Goal: Check status: Check status

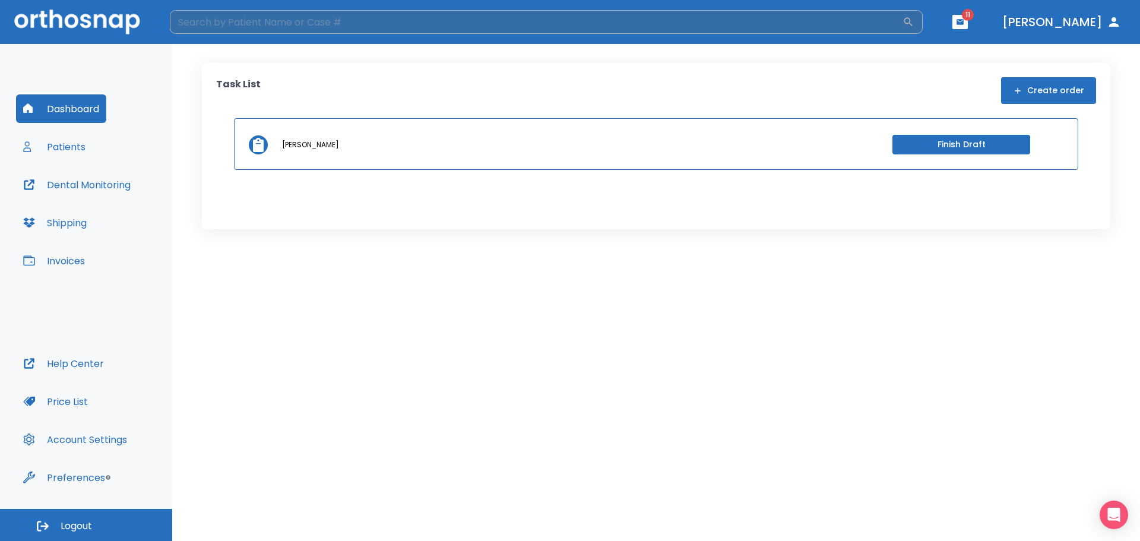
click at [385, 24] on input "search" at bounding box center [536, 22] width 732 height 24
type input "[PERSON_NAME]"
click at [913, 19] on icon "button" at bounding box center [908, 22] width 9 height 9
click at [914, 20] on icon "button" at bounding box center [908, 22] width 12 height 12
click at [902, 16] on button "button" at bounding box center [908, 22] width 12 height 12
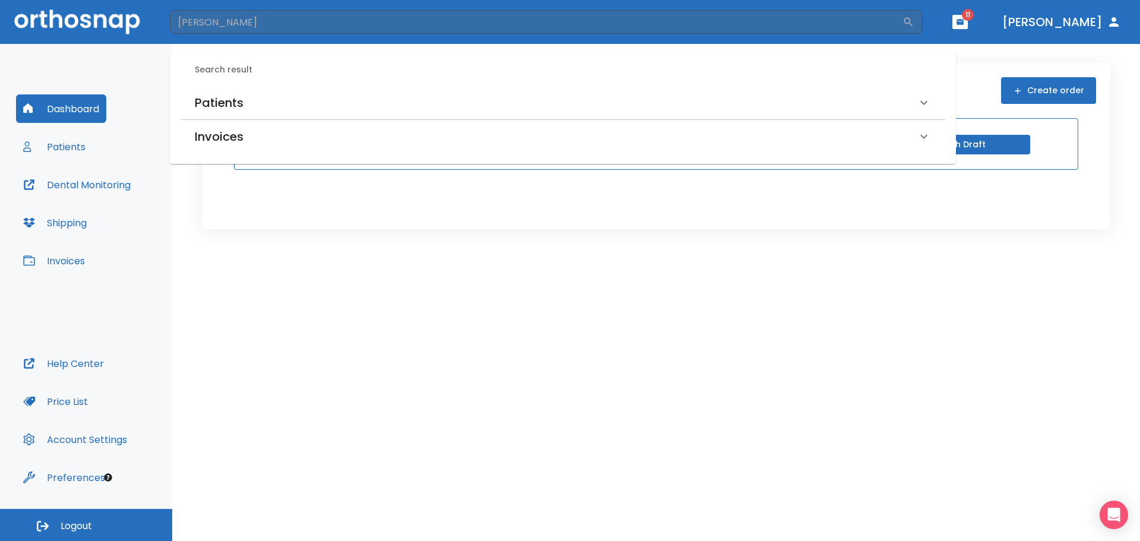
click at [239, 96] on h6 "Patients" at bounding box center [219, 102] width 49 height 19
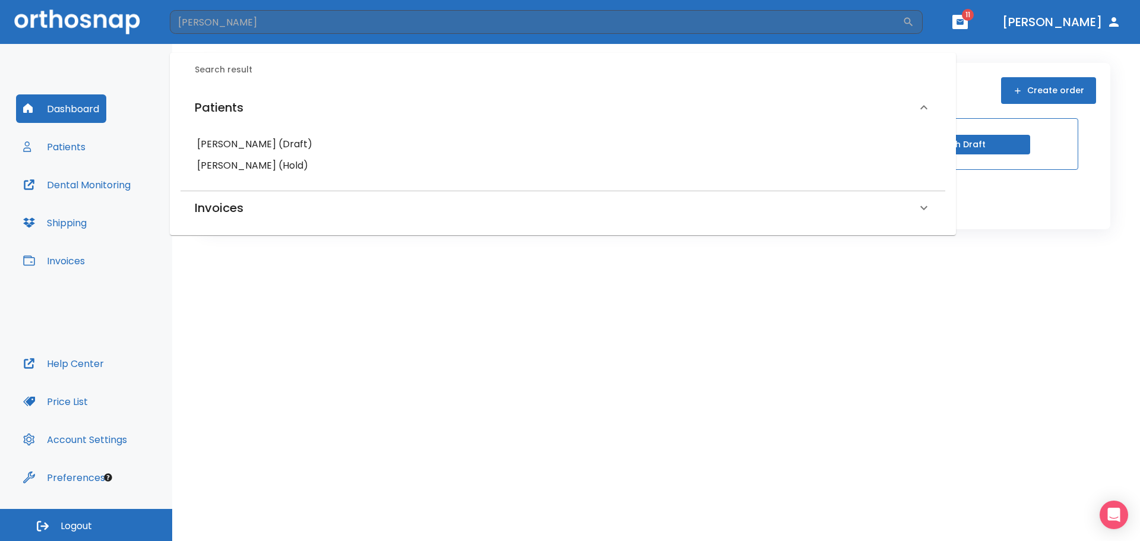
click at [250, 145] on h6 "[PERSON_NAME] (Draft)" at bounding box center [562, 144] width 731 height 17
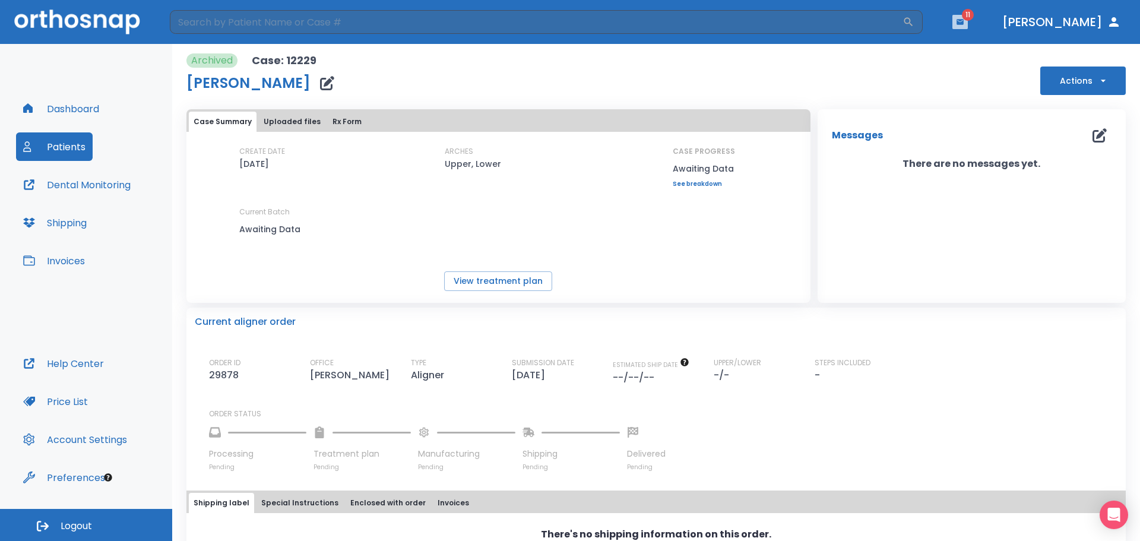
click at [963, 23] on icon "button" at bounding box center [959, 21] width 7 height 5
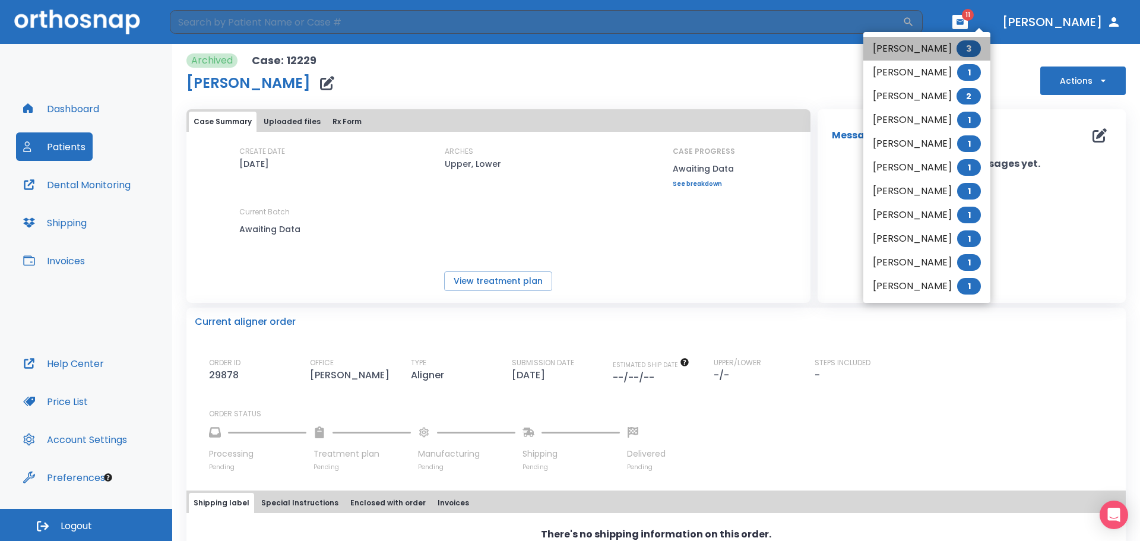
click at [946, 43] on li "[PERSON_NAME] 3" at bounding box center [926, 49] width 127 height 24
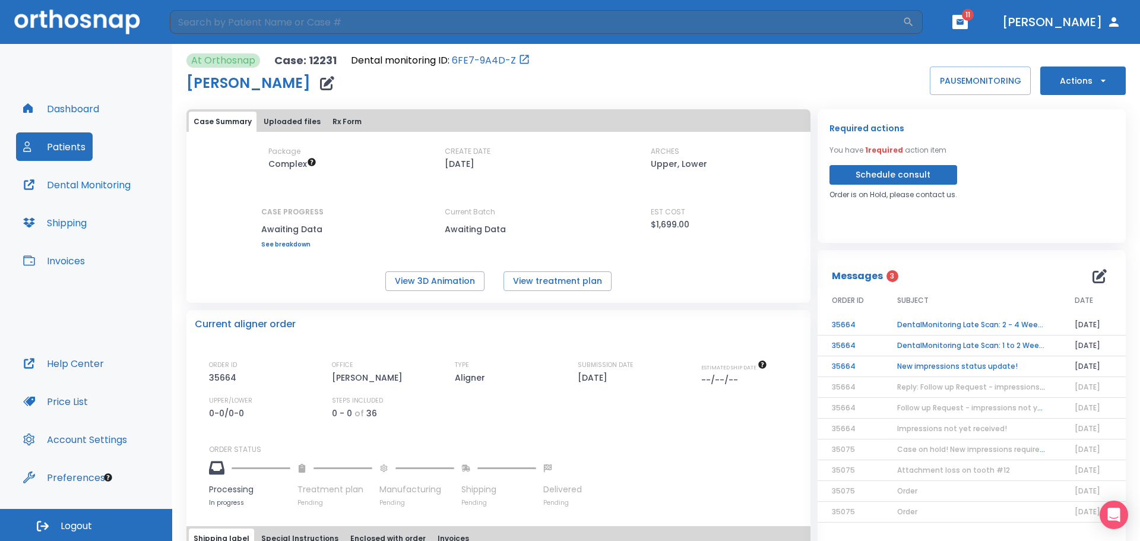
click at [975, 364] on td "New impressions status update!" at bounding box center [971, 366] width 177 height 21
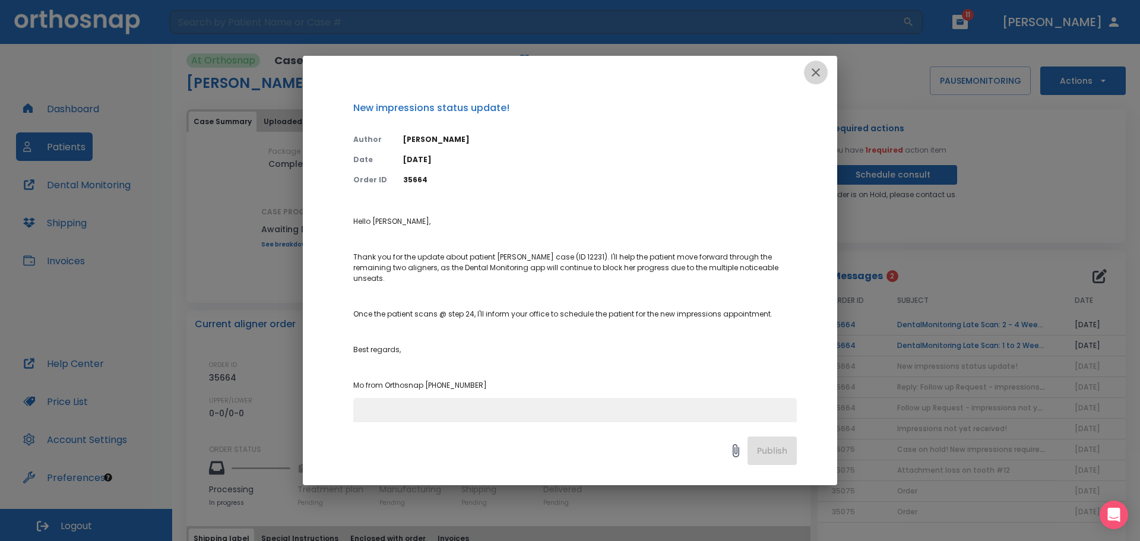
click at [814, 67] on icon "button" at bounding box center [815, 72] width 14 height 14
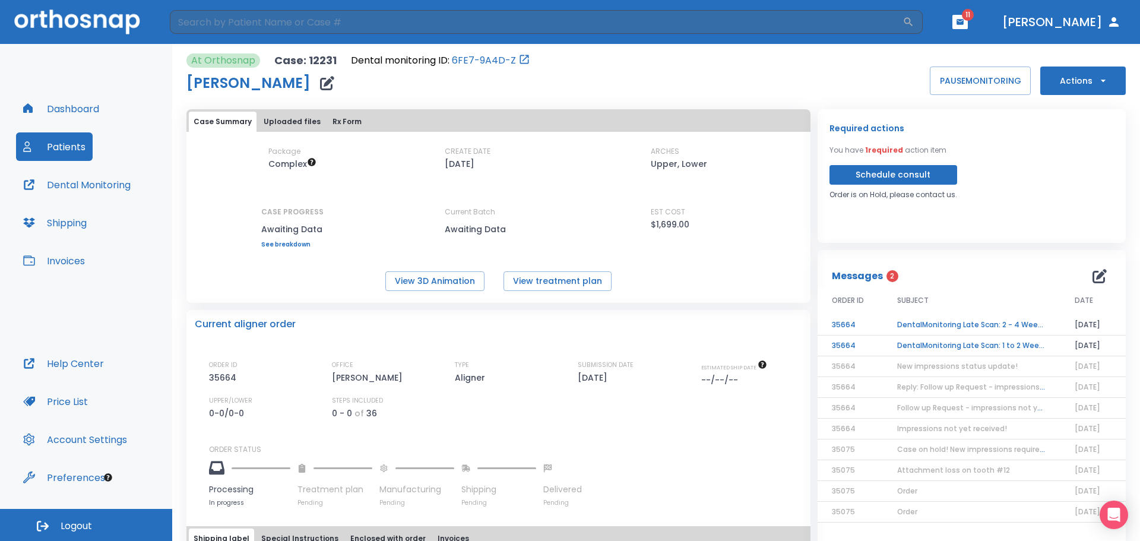
click at [982, 339] on td "DentalMonitoring Late Scan: 1 to 2 Weeks Notification" at bounding box center [971, 345] width 177 height 21
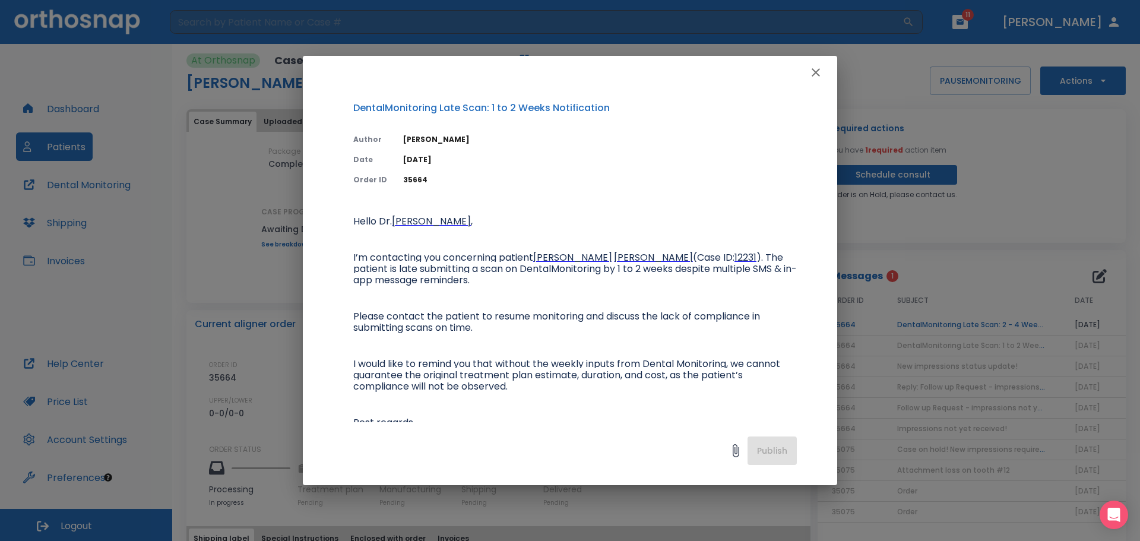
click at [818, 73] on icon "button" at bounding box center [815, 72] width 14 height 14
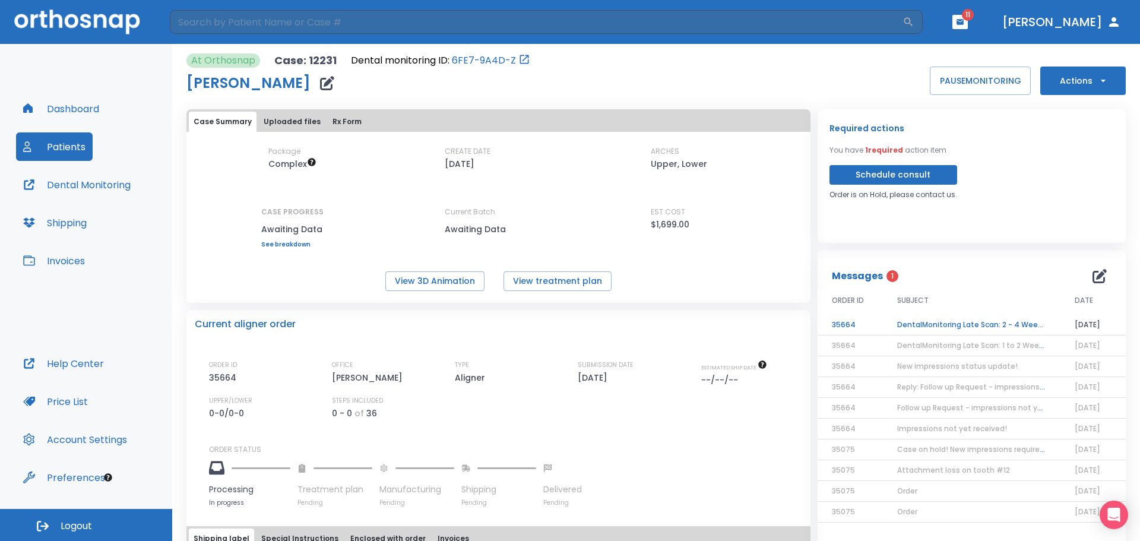
click at [957, 325] on td "DentalMonitoring Late Scan: 2 - 4 Weeks Notification" at bounding box center [971, 325] width 177 height 21
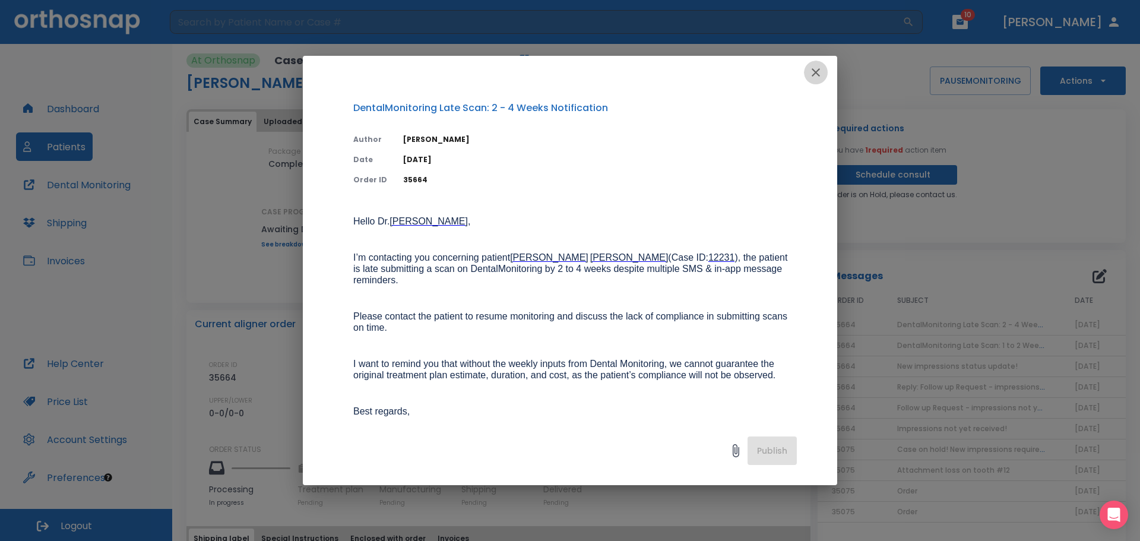
click at [819, 68] on icon "button" at bounding box center [815, 72] width 14 height 14
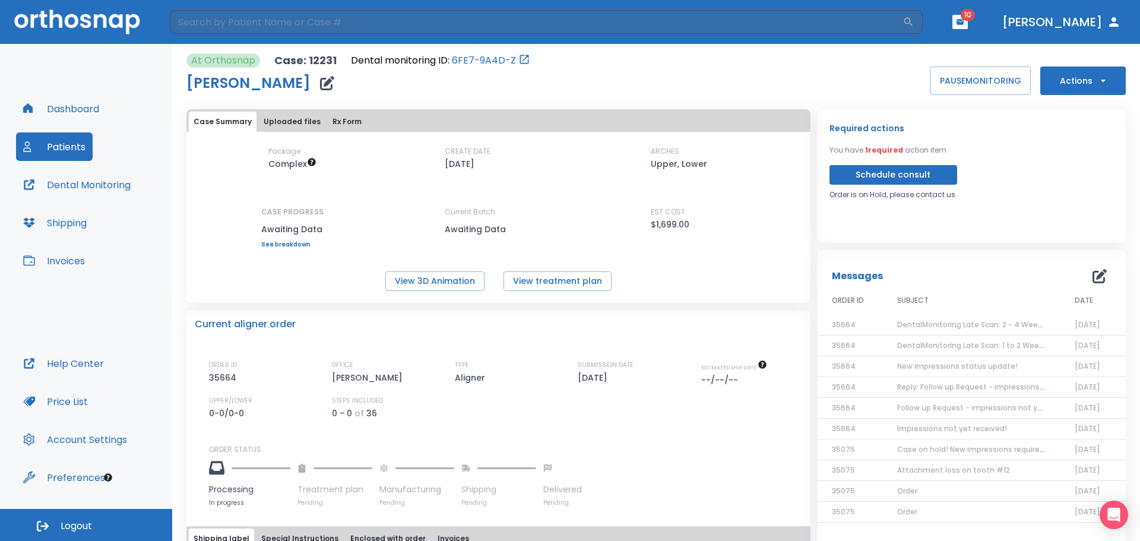
click at [91, 185] on button "Dental Monitoring" at bounding box center [77, 184] width 122 height 28
